Goal: Task Accomplishment & Management: Use online tool/utility

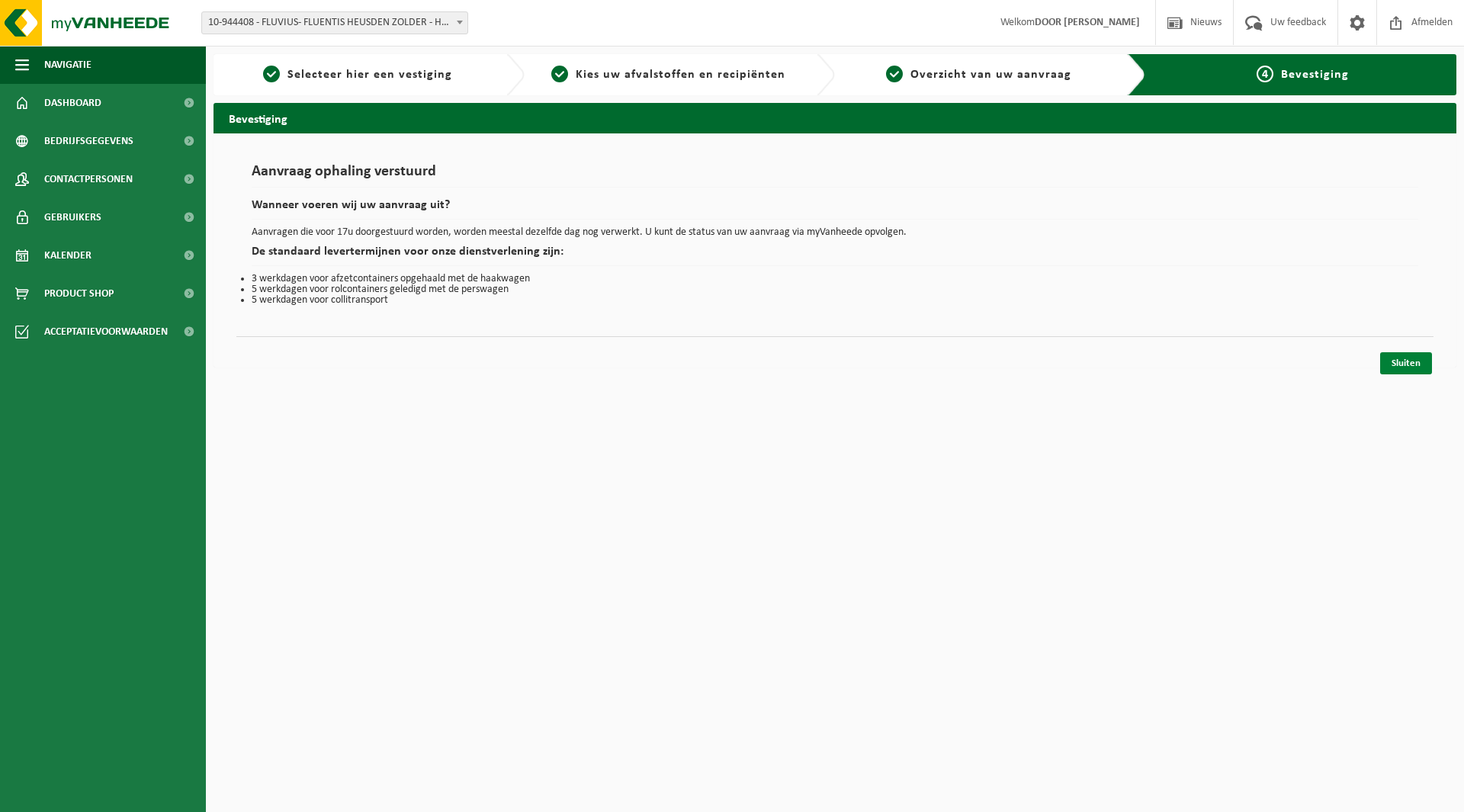
click at [1405, 357] on link "Sluiten" at bounding box center [1406, 364] width 52 height 22
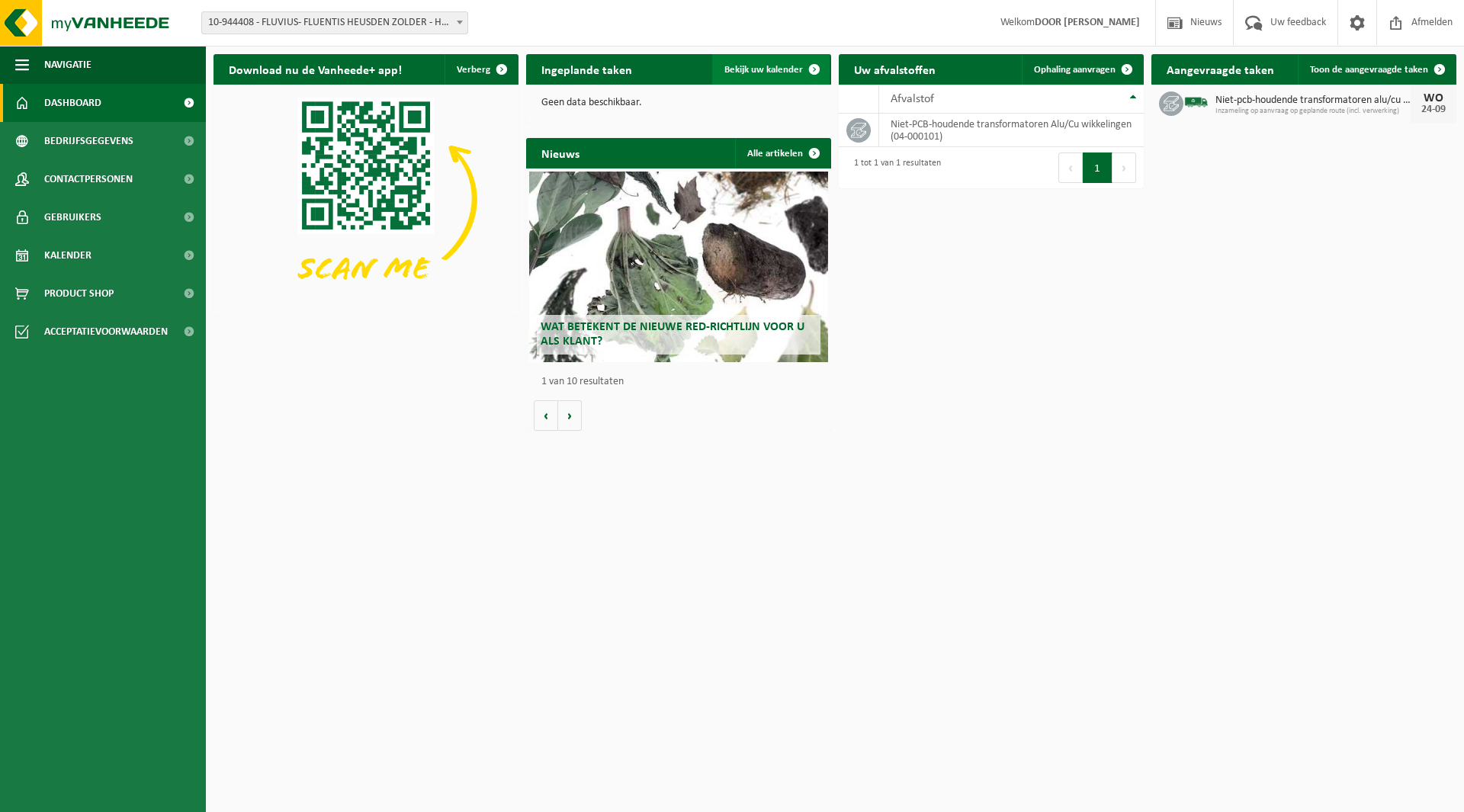
click at [765, 67] on span "Bekijk uw kalender" at bounding box center [764, 70] width 79 height 10
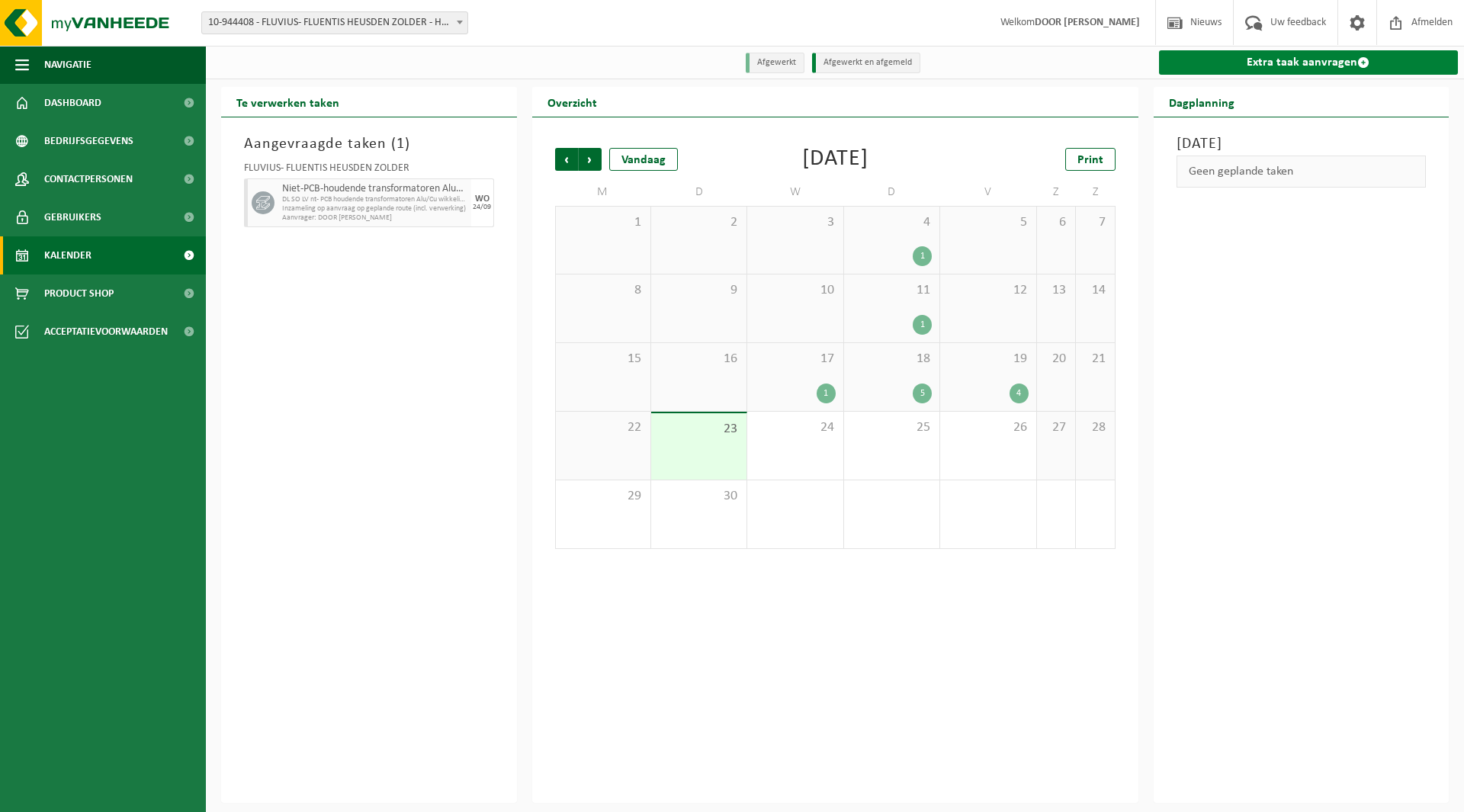
click at [1265, 54] on link "Extra taak aanvragen" at bounding box center [1309, 62] width 299 height 25
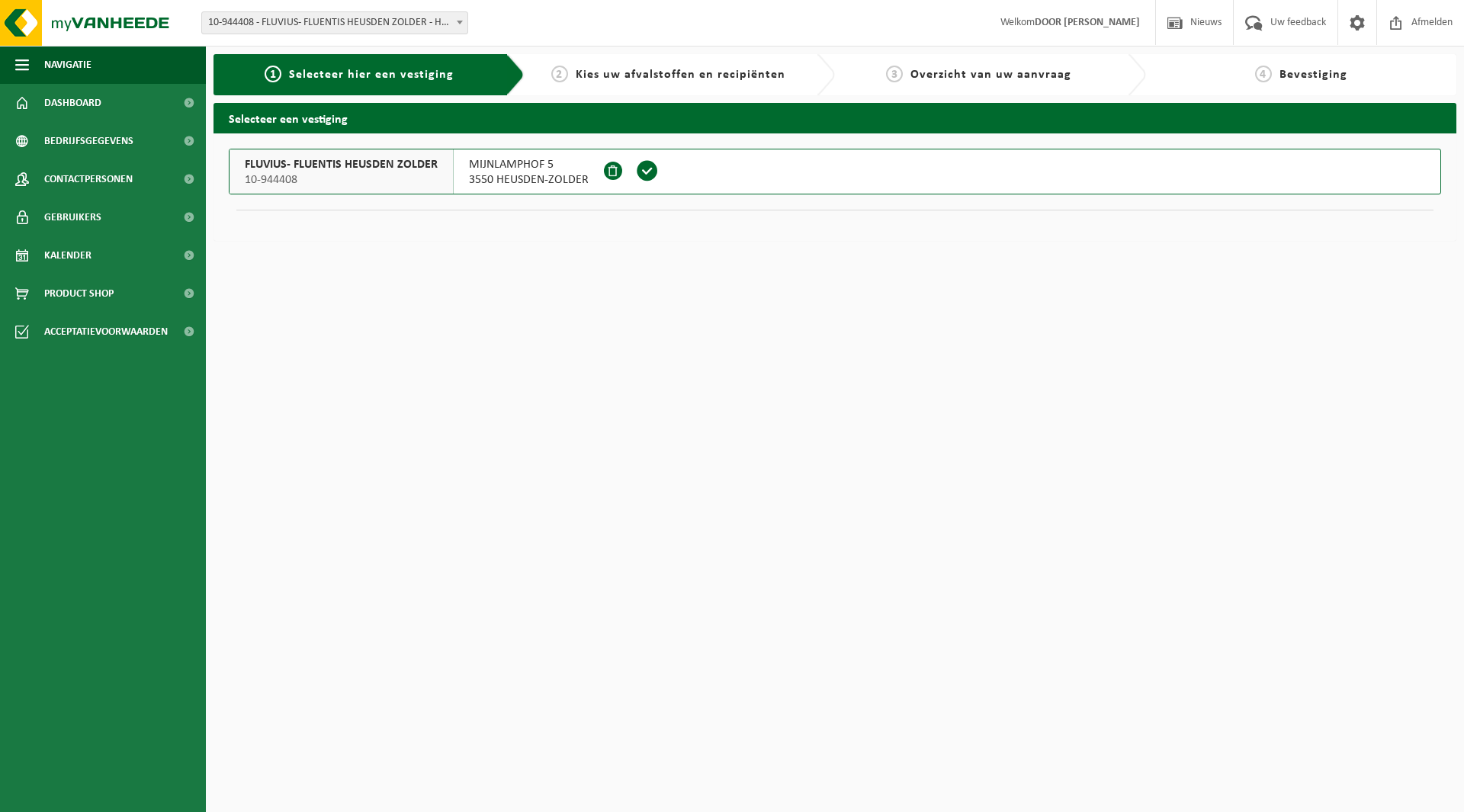
click at [646, 175] on span at bounding box center [647, 170] width 23 height 23
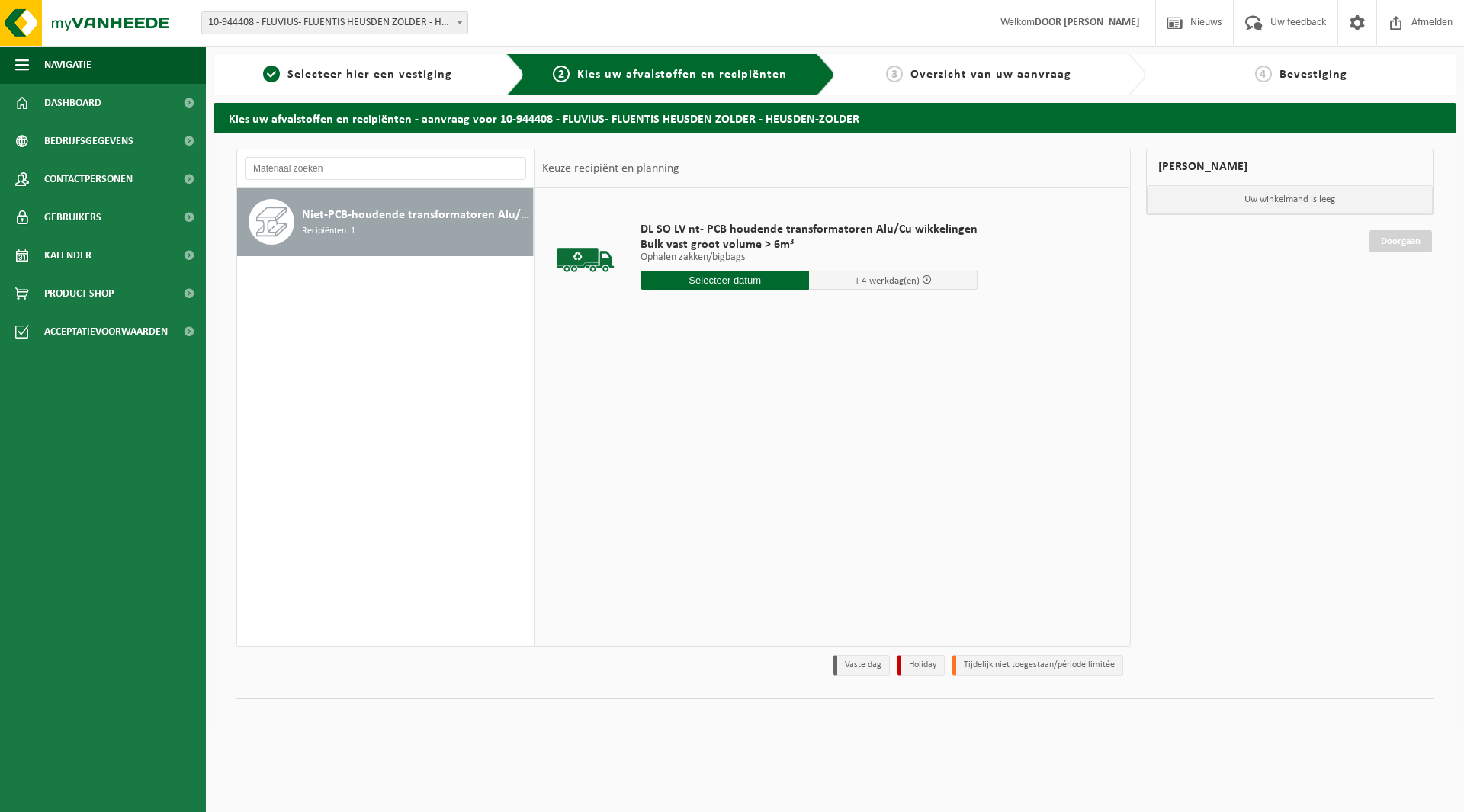
click at [685, 280] on input "text" at bounding box center [725, 280] width 169 height 19
click at [744, 438] on div "25" at bounding box center [735, 440] width 27 height 25
type input "Van 2025-09-25"
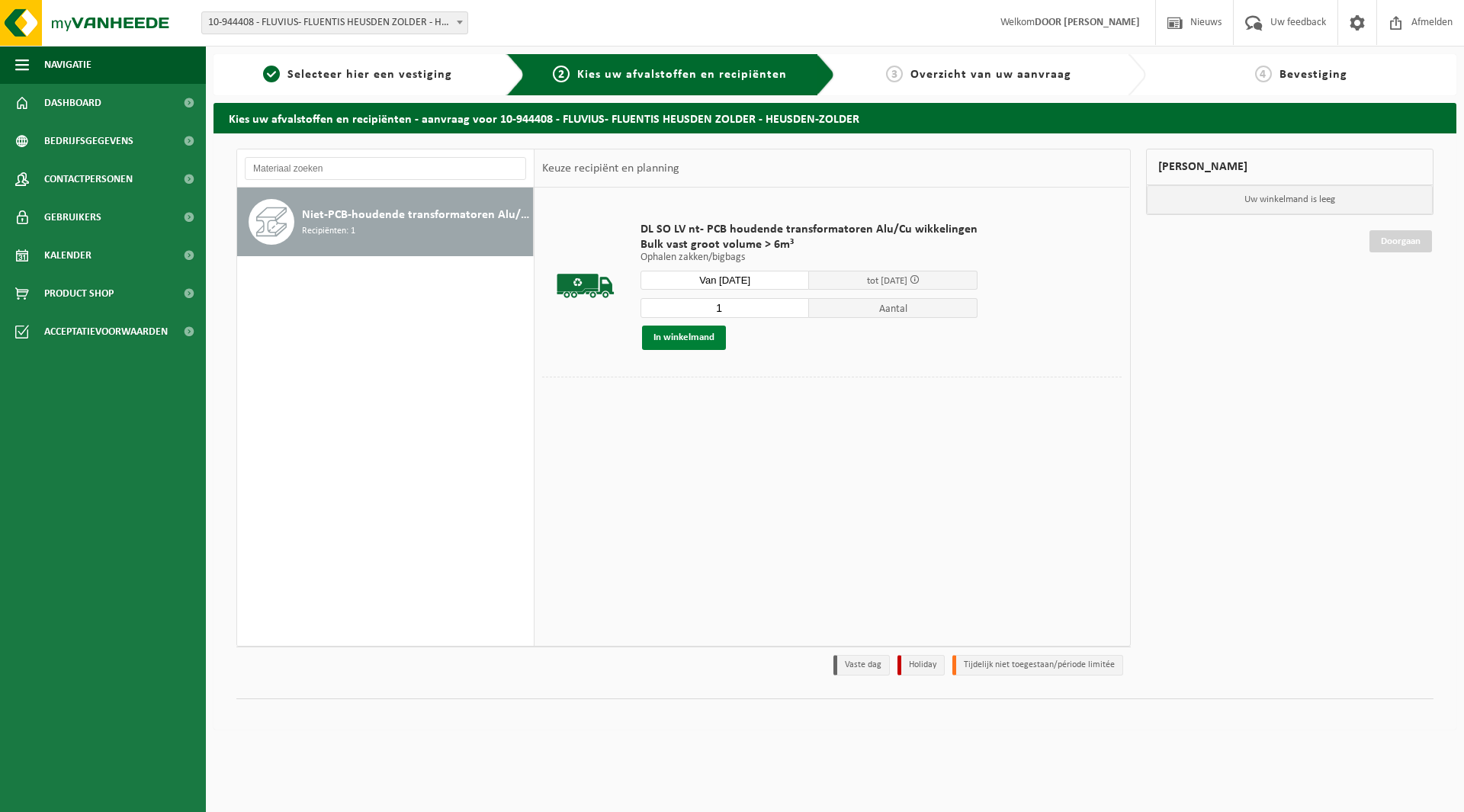
click at [691, 336] on button "In winkelmand" at bounding box center [685, 338] width 84 height 25
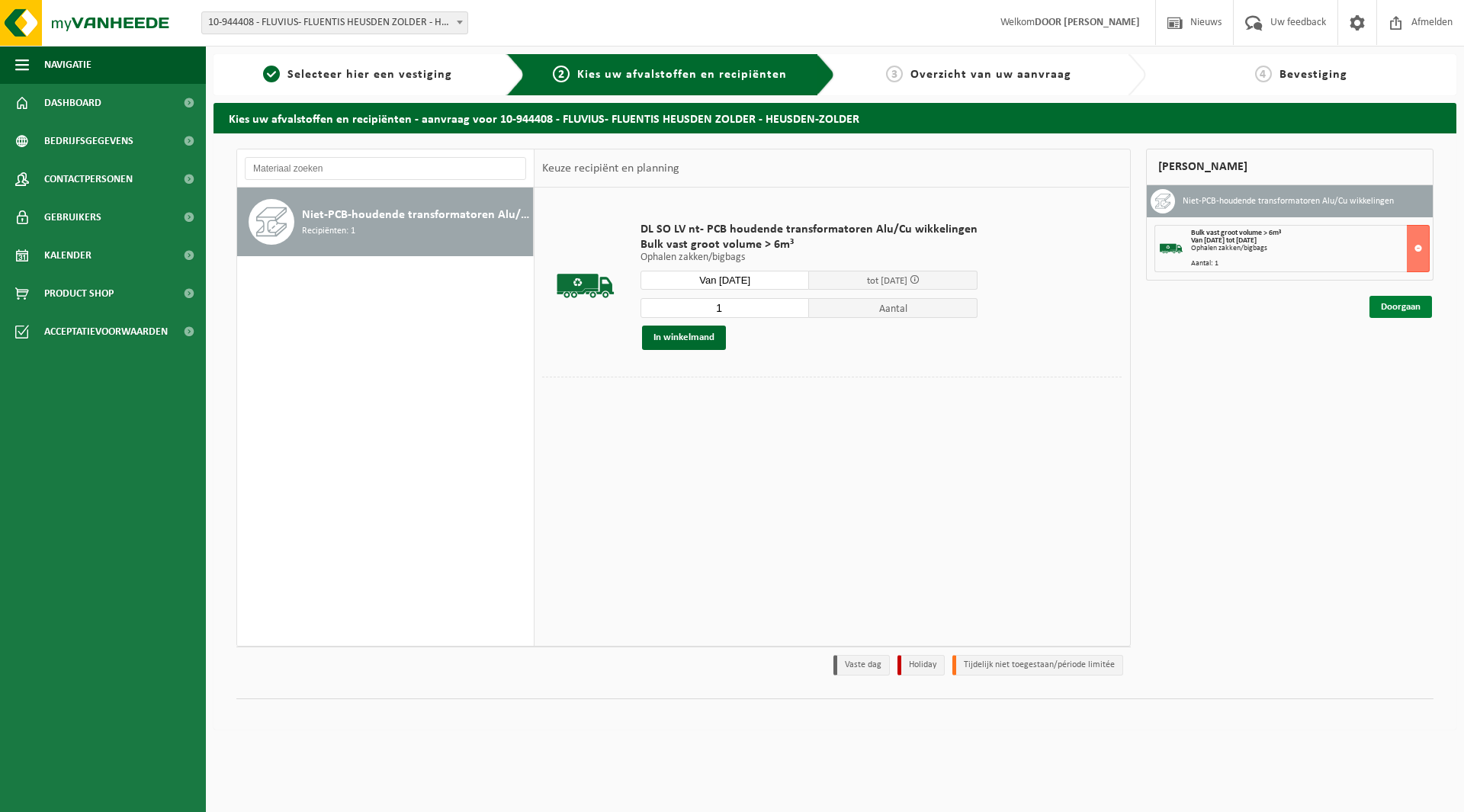
click at [1414, 305] on link "Doorgaan" at bounding box center [1401, 307] width 62 height 22
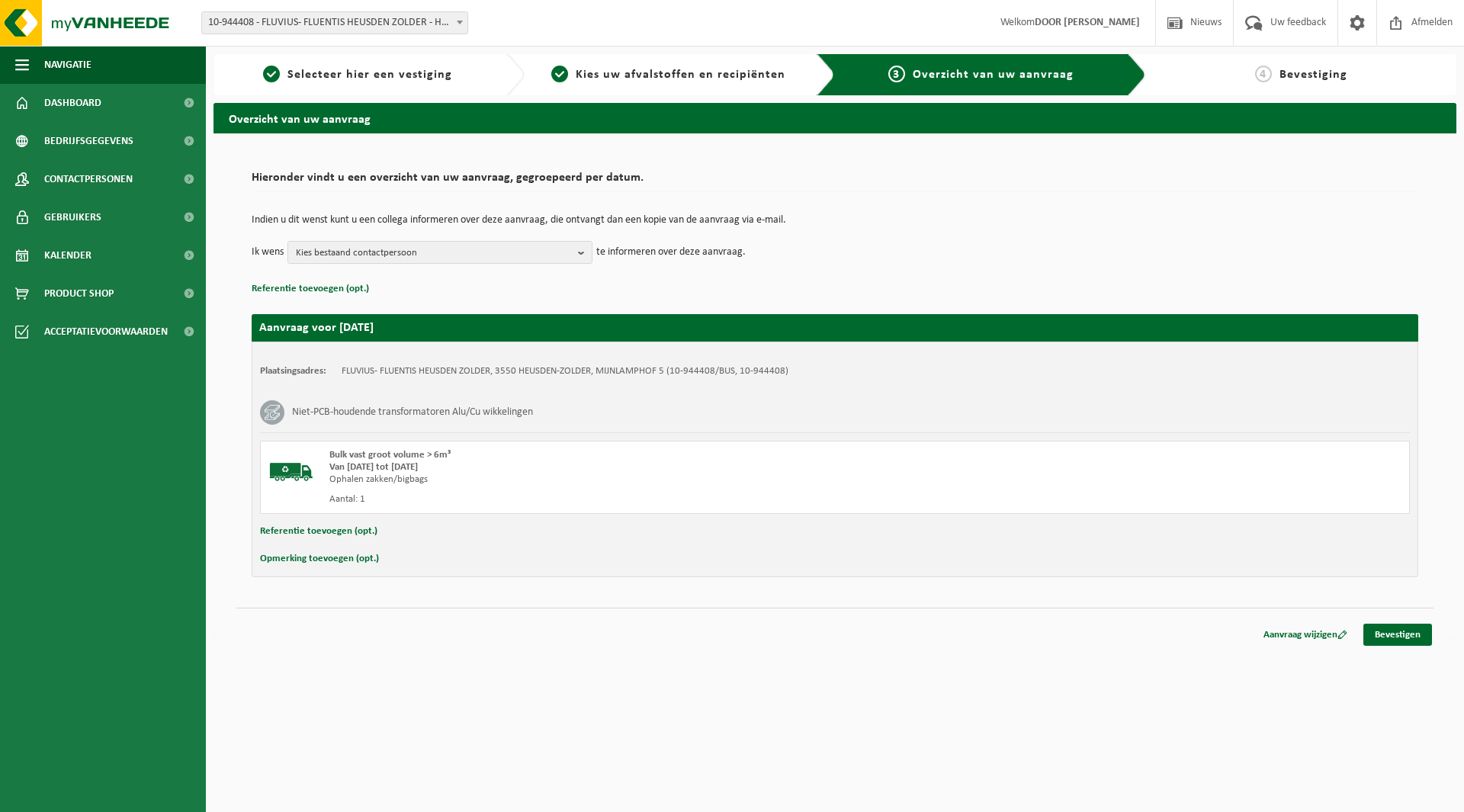
click at [301, 534] on button "Referentie toevoegen (opt.)" at bounding box center [318, 531] width 117 height 20
click at [428, 536] on input "text" at bounding box center [864, 533] width 1060 height 23
type input "610583; 250kVA; 0012910; REEDS IN PULLE"
click at [1376, 637] on link "Bevestigen" at bounding box center [1398, 638] width 68 height 22
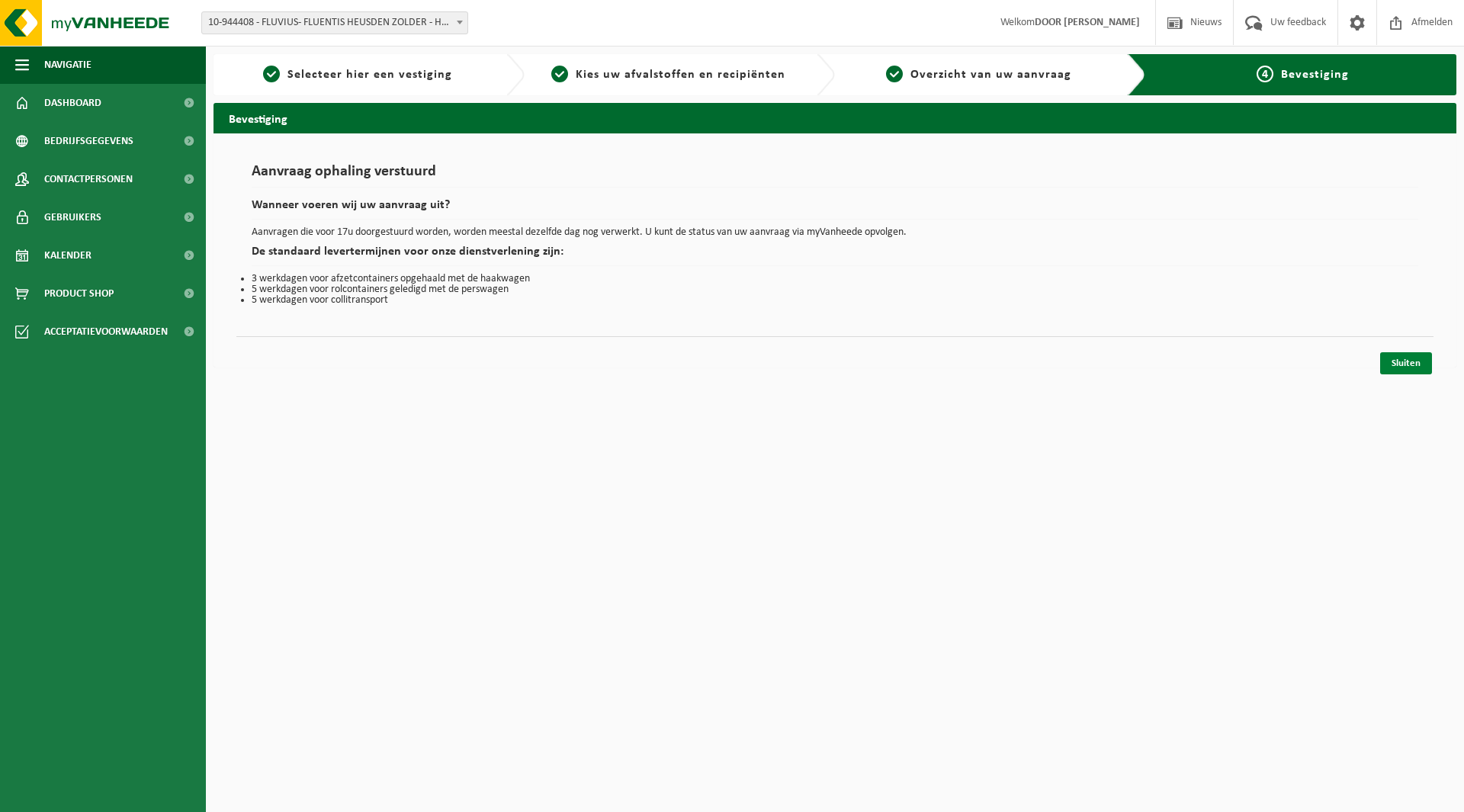
click at [1410, 365] on link "Sluiten" at bounding box center [1406, 364] width 52 height 22
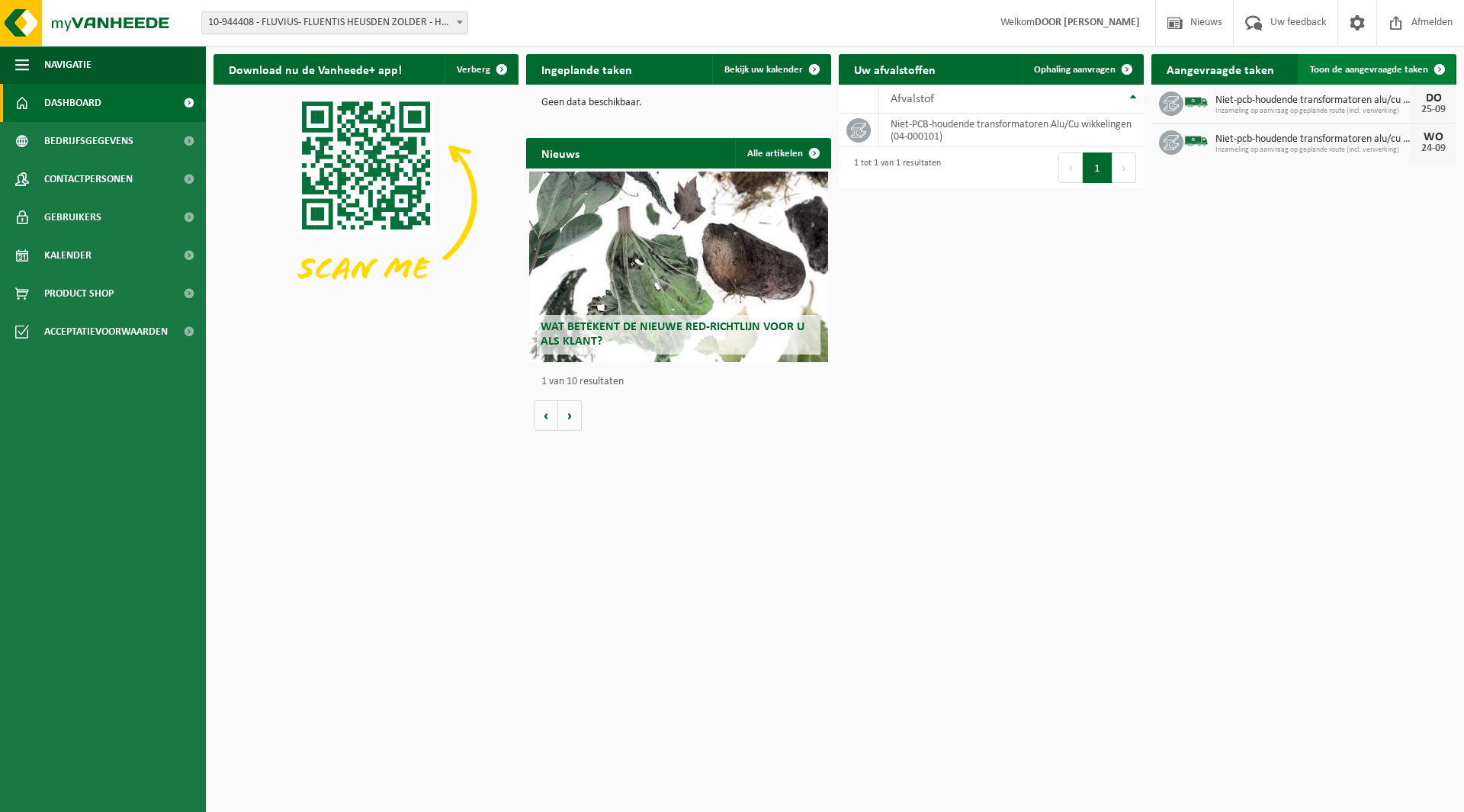
click at [1317, 70] on span "Toon de aangevraagde taken" at bounding box center [1369, 70] width 118 height 10
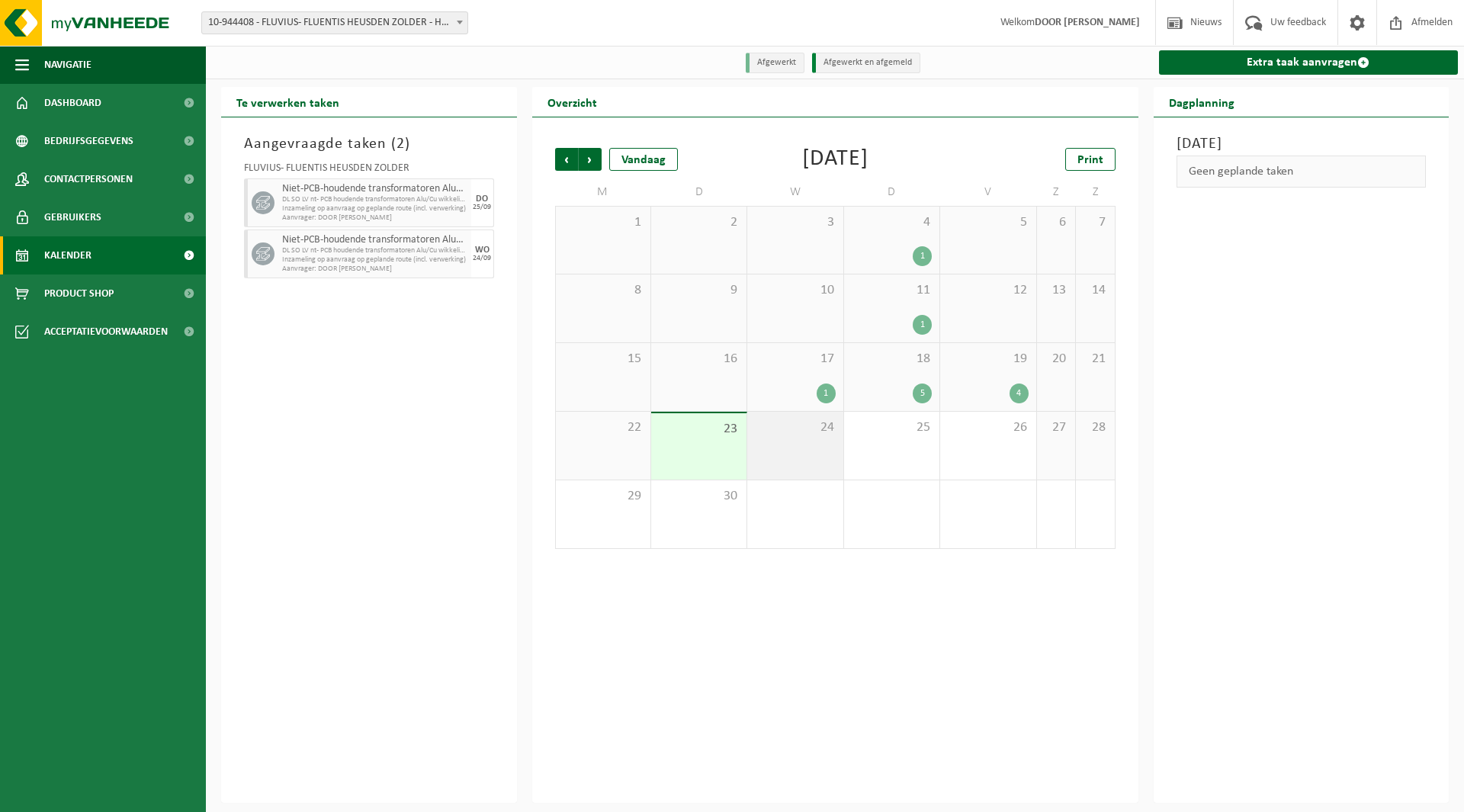
click at [836, 430] on div "24" at bounding box center [795, 445] width 95 height 68
click at [1348, 73] on link "Extra taak aanvragen" at bounding box center [1309, 62] width 299 height 25
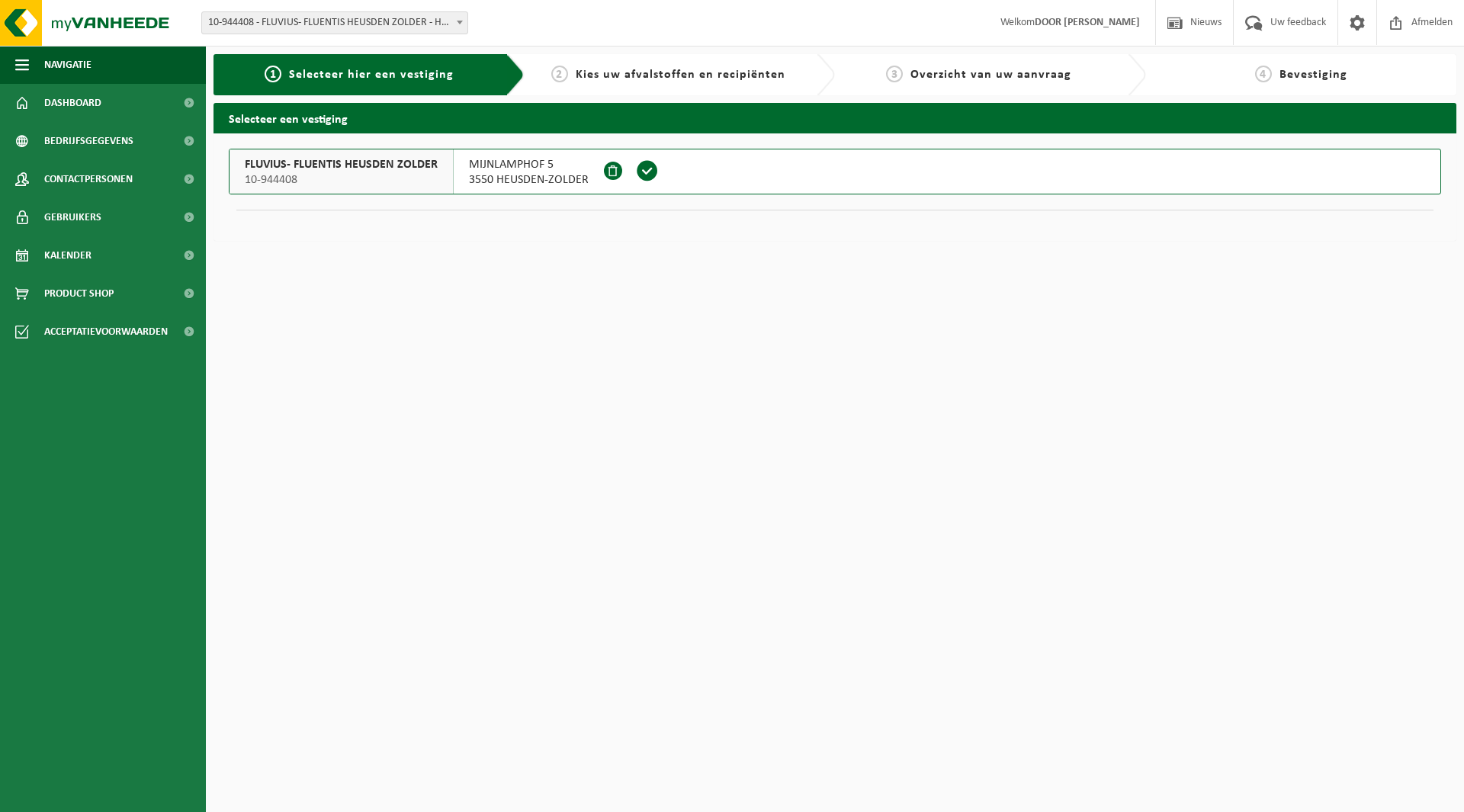
click at [646, 165] on span at bounding box center [647, 170] width 23 height 23
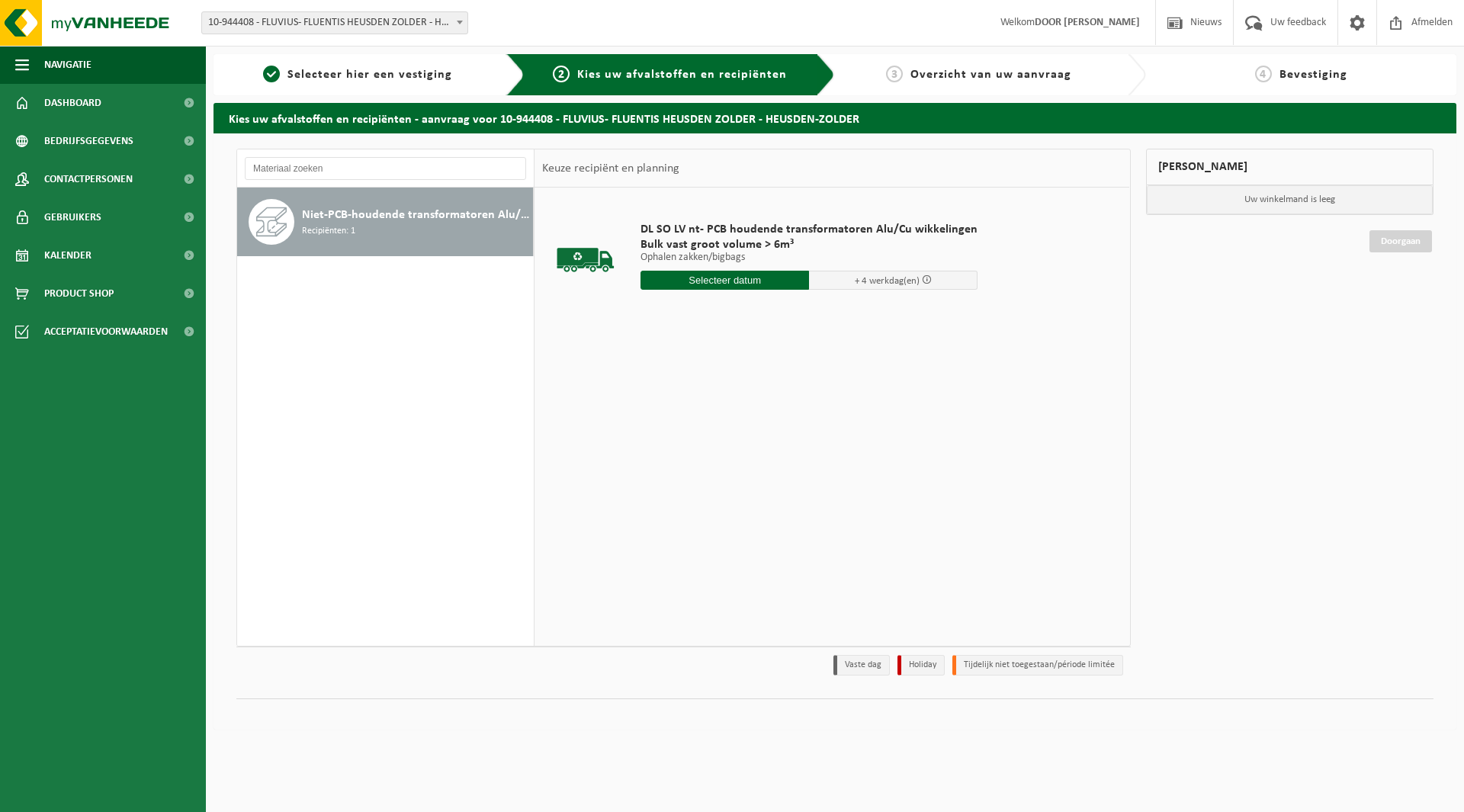
click at [678, 282] on input "text" at bounding box center [725, 280] width 169 height 19
click at [725, 447] on div "25" at bounding box center [735, 440] width 27 height 25
type input "Van 2025-09-25"
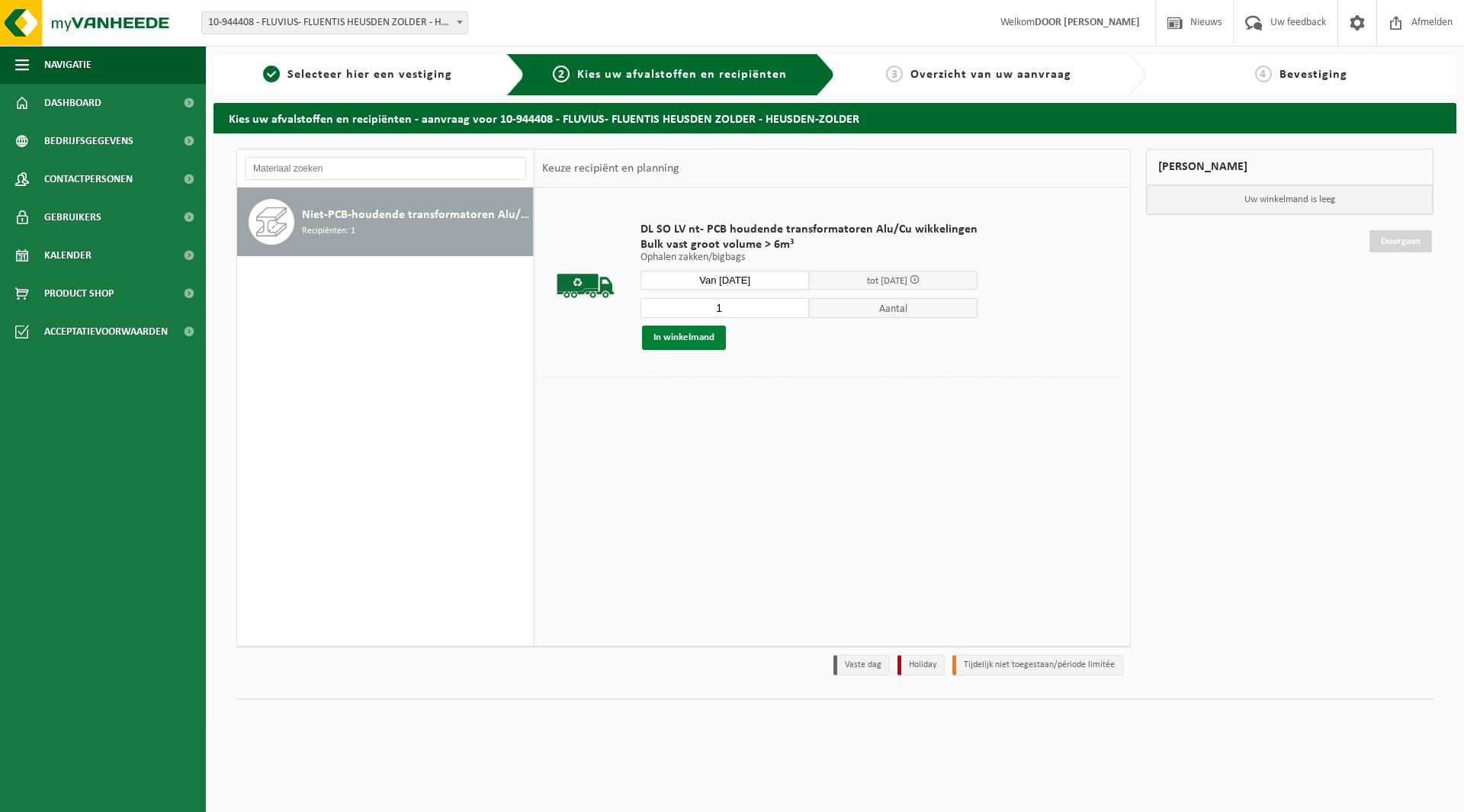
click at [673, 347] on button "In winkelmand" at bounding box center [685, 338] width 84 height 25
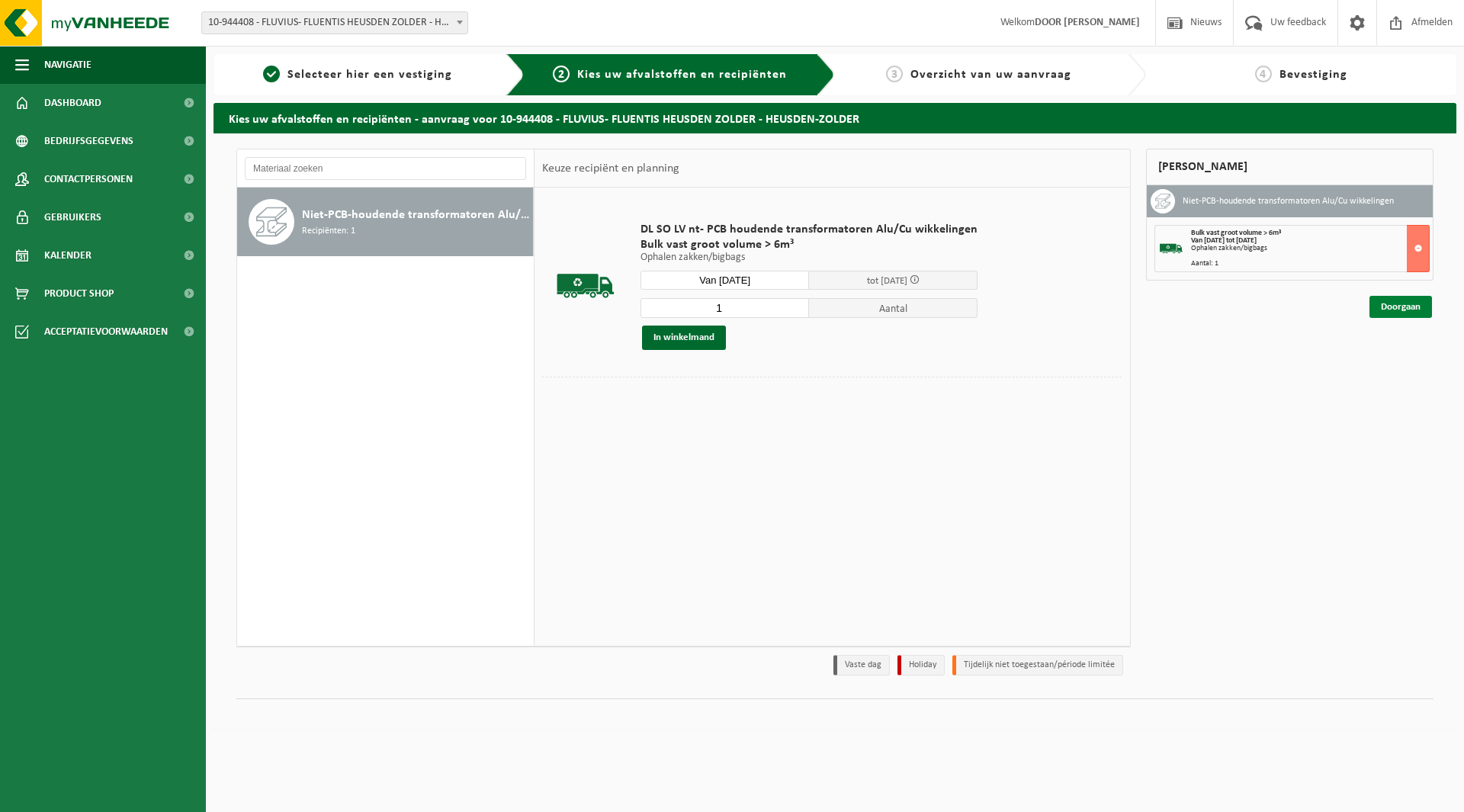
click at [1395, 317] on link "Doorgaan" at bounding box center [1401, 307] width 62 height 22
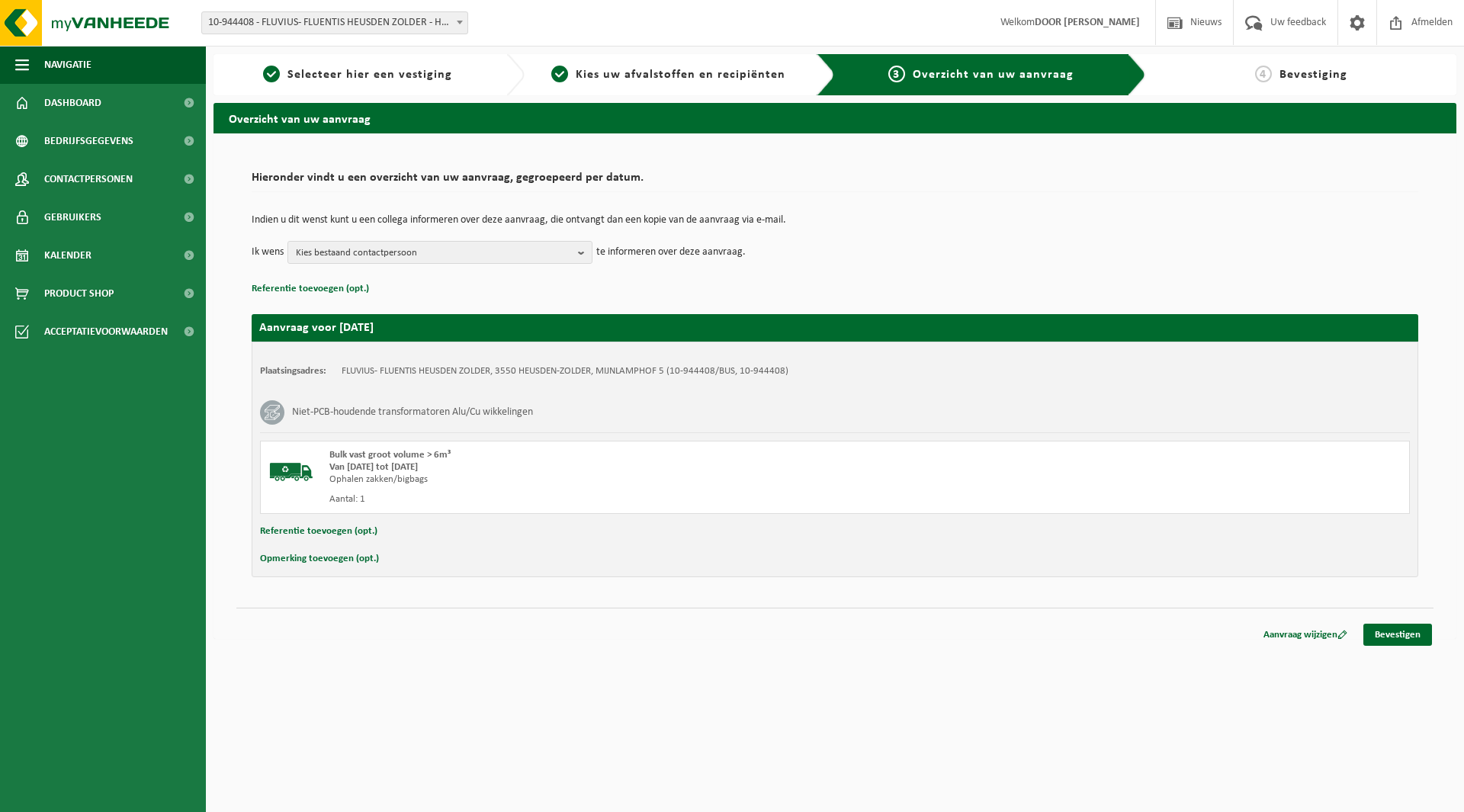
click at [357, 533] on button "Referentie toevoegen (opt.)" at bounding box center [318, 531] width 117 height 20
click at [376, 531] on input "text" at bounding box center [864, 533] width 1060 height 23
type input "611477; 400Kva; 7513076; REEDS IN [GEOGRAPHIC_DATA]"
click at [1372, 640] on link "Bevestigen" at bounding box center [1398, 638] width 68 height 22
